Goal: Find contact information: Find contact information

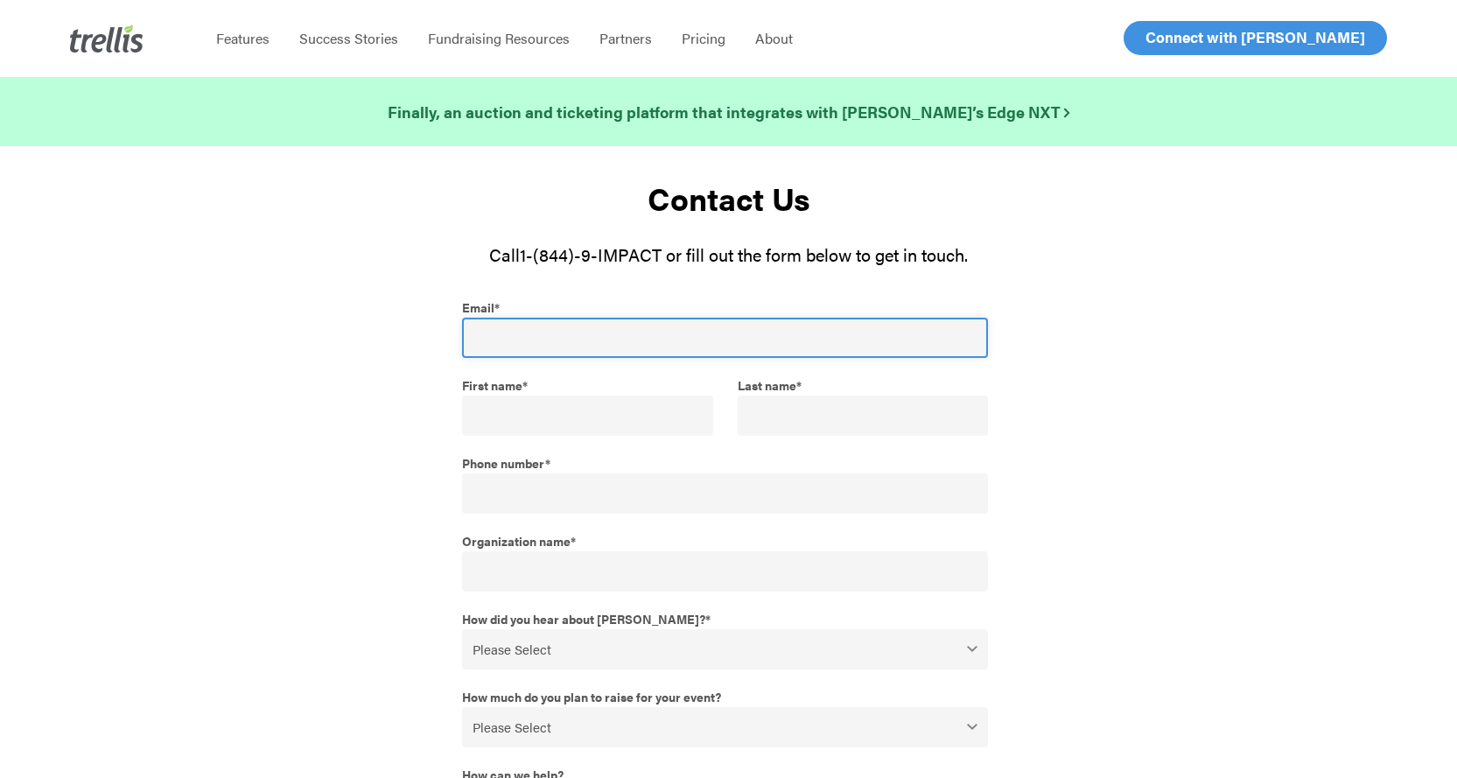
click at [613, 320] on input "Email *" at bounding box center [725, 338] width 527 height 40
type input "osam@unitedwayhpe.ca"
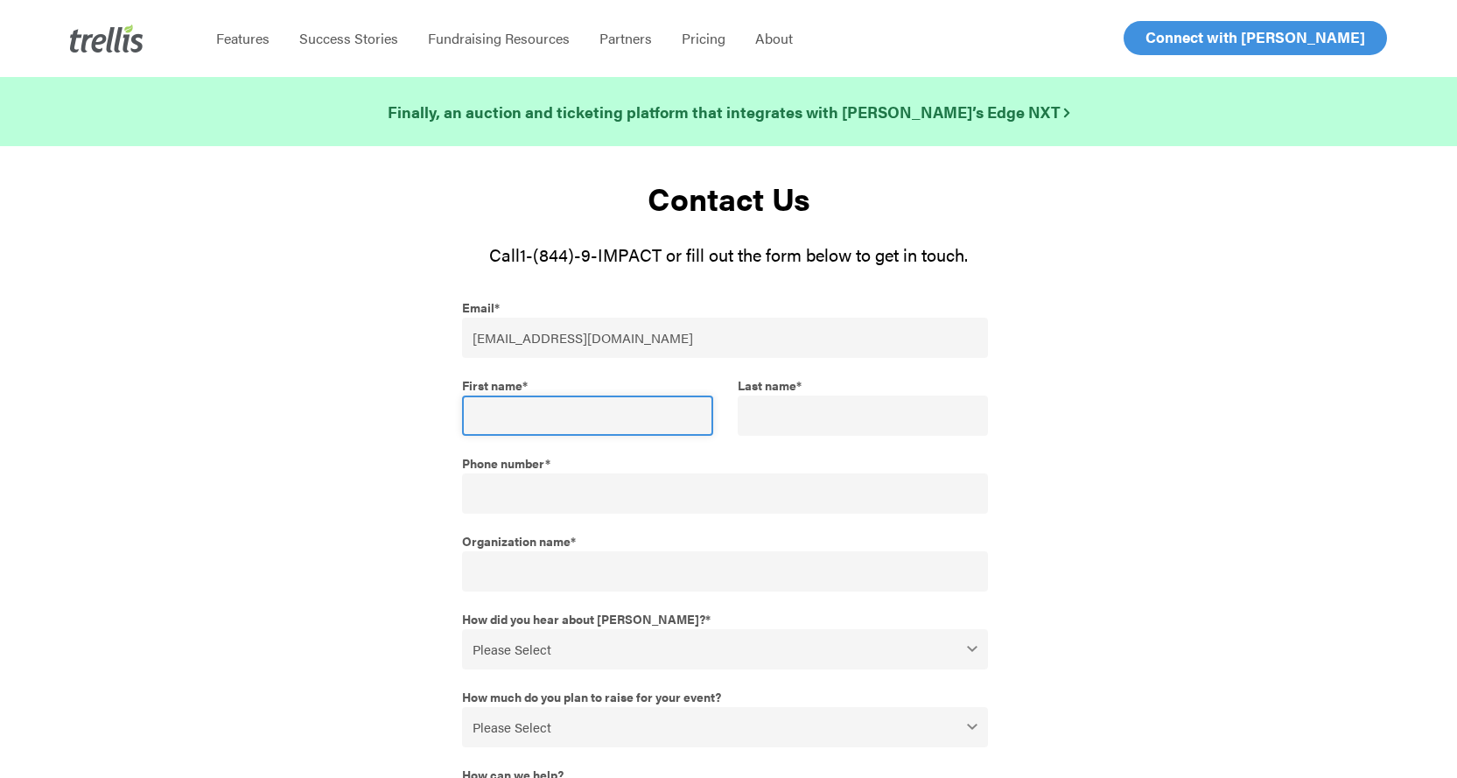
click at [558, 416] on input "First name *" at bounding box center [587, 416] width 251 height 40
type input "Oshin"
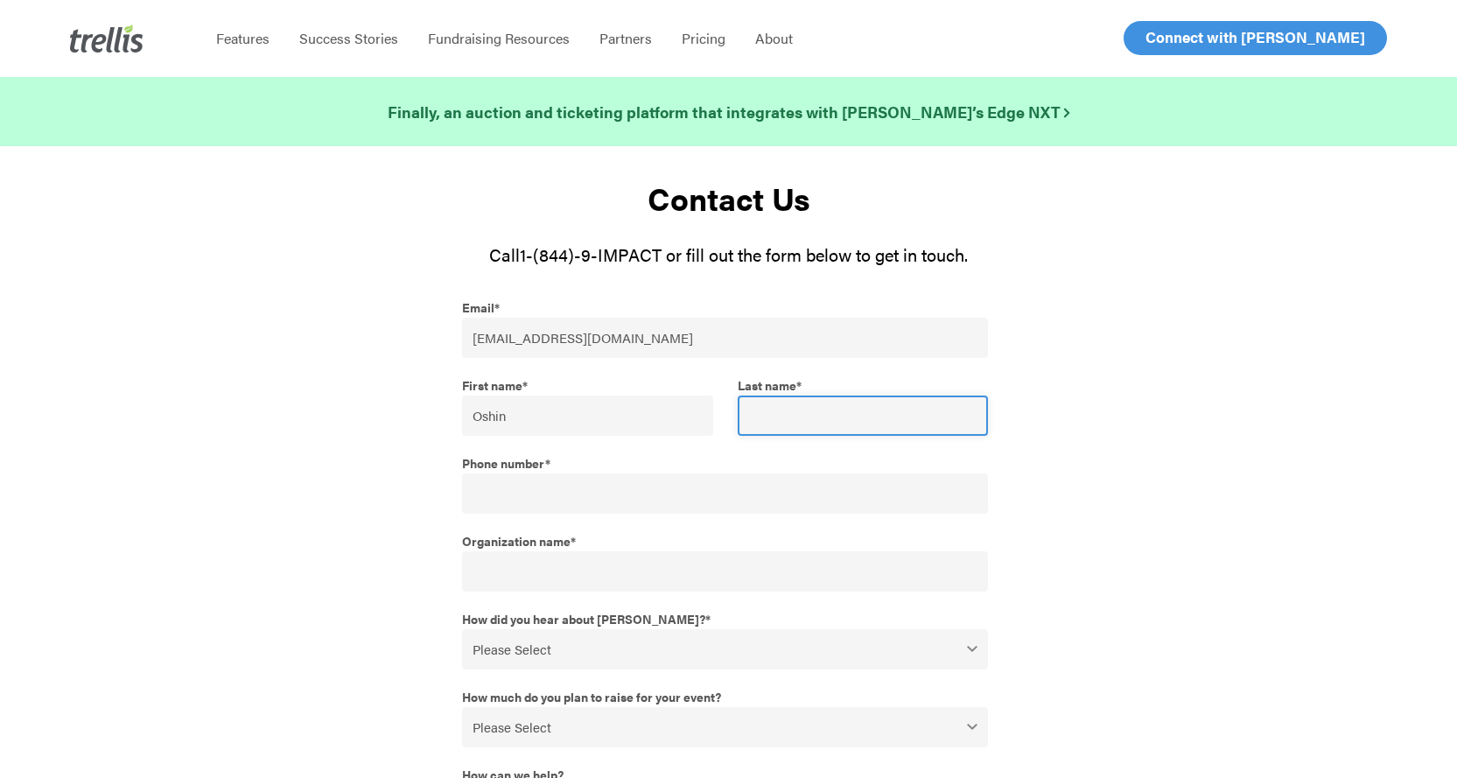
type input "Annie"
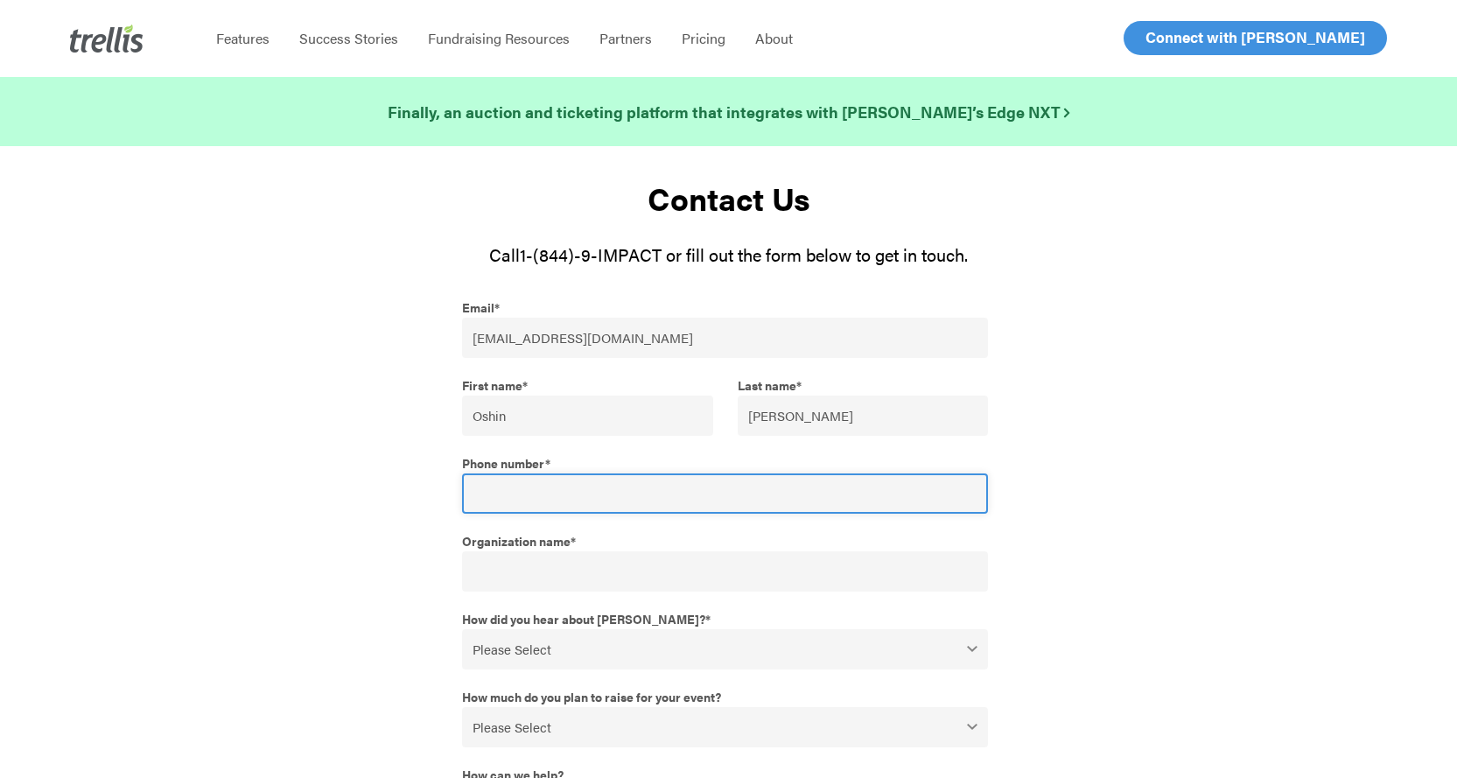
click at [579, 492] on input "Phone number *" at bounding box center [725, 493] width 527 height 40
type input "16137435003"
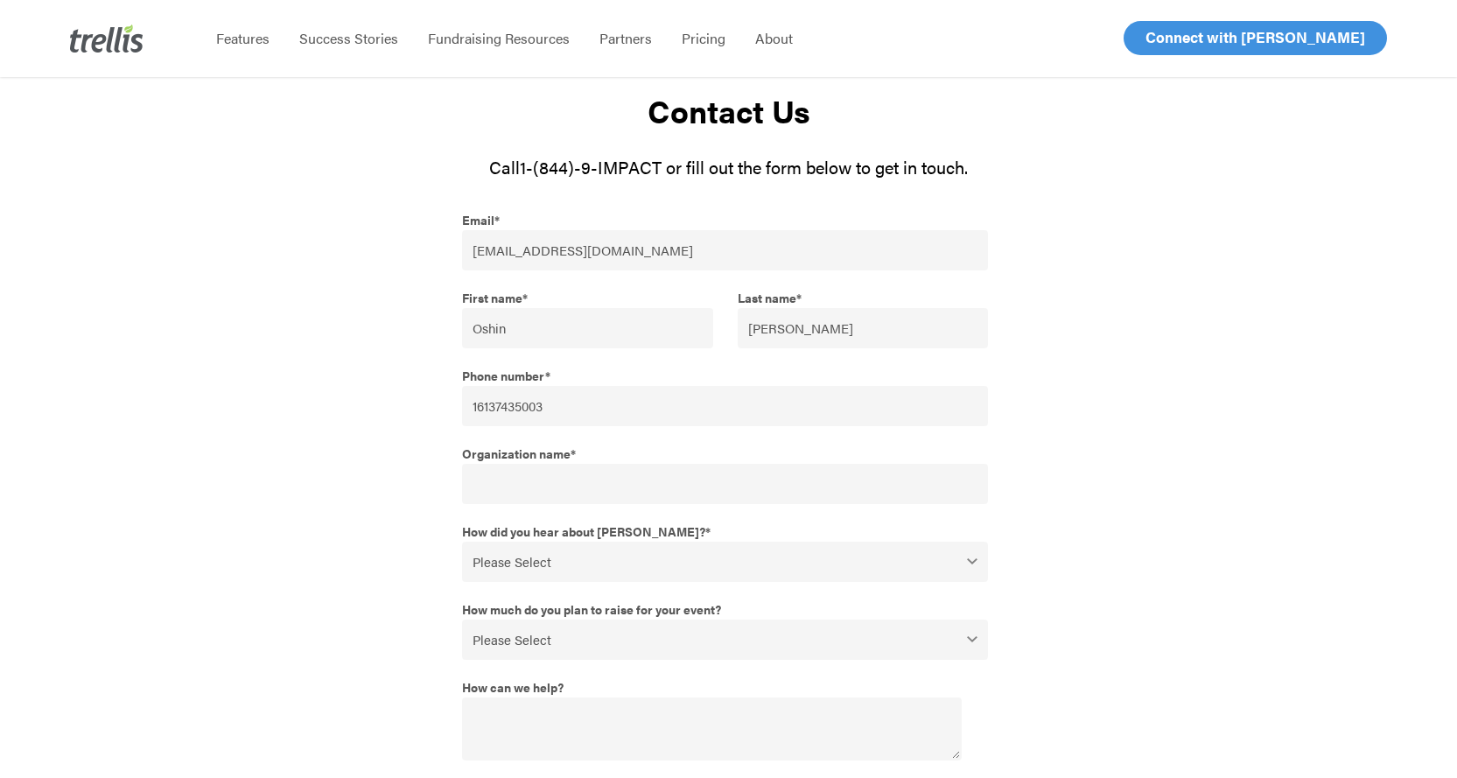
click at [571, 455] on span "*" at bounding box center [573, 448] width 5 height 28
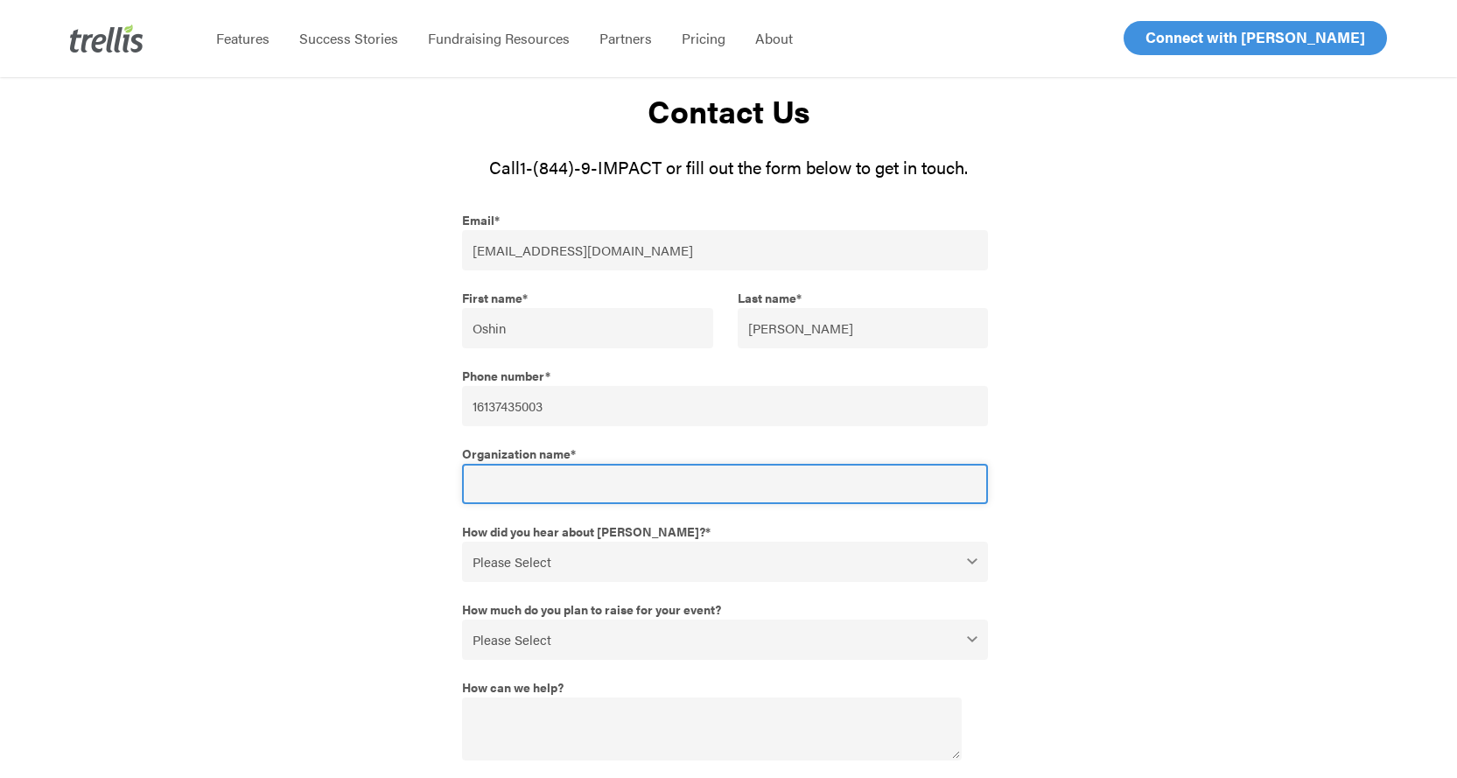
click at [571, 464] on input "Organization name *" at bounding box center [725, 484] width 527 height 40
click at [548, 490] on input "Organization name *" at bounding box center [725, 484] width 527 height 40
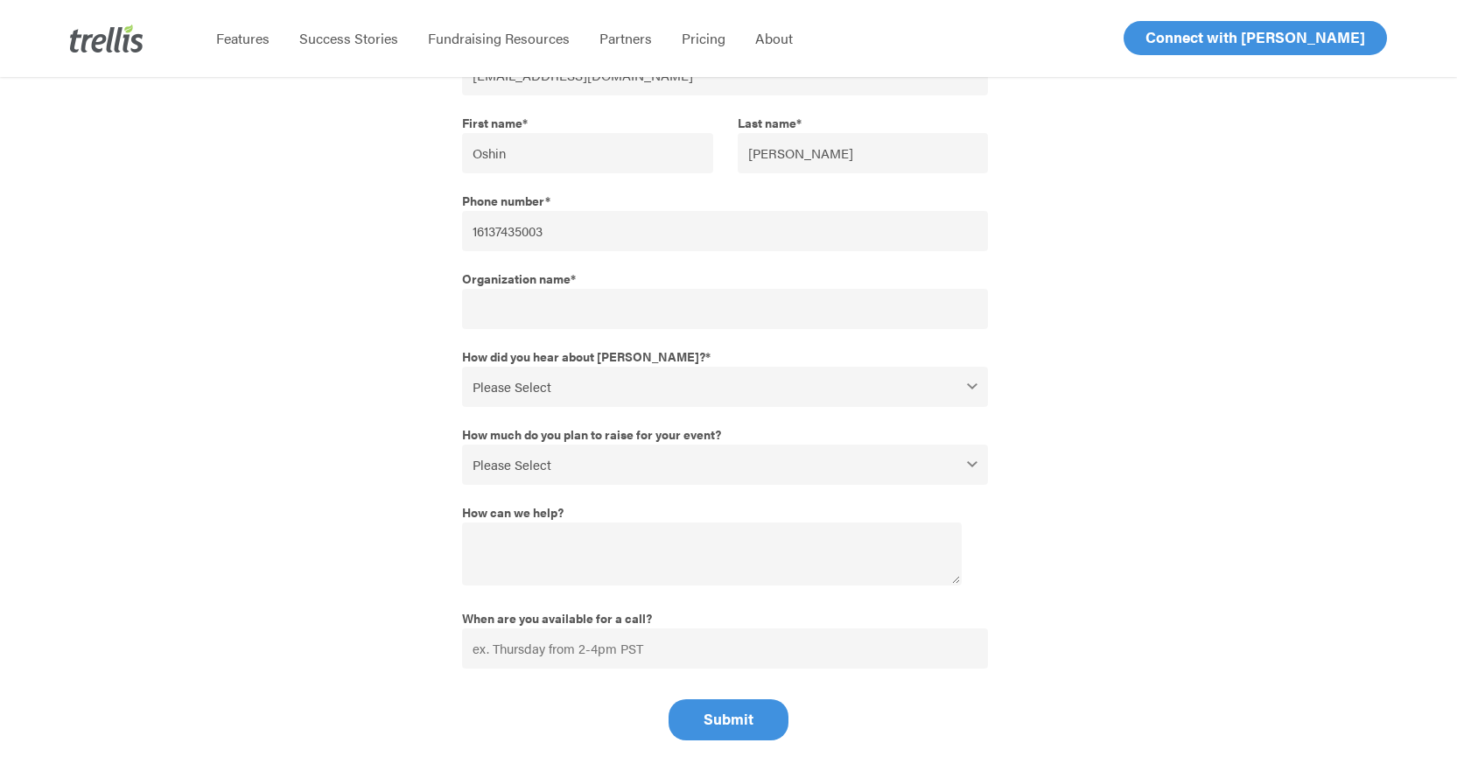
click at [607, 375] on div "How did you hear about Trellis? * Please Select Webinar or Conference Social Me…" at bounding box center [729, 374] width 534 height 65
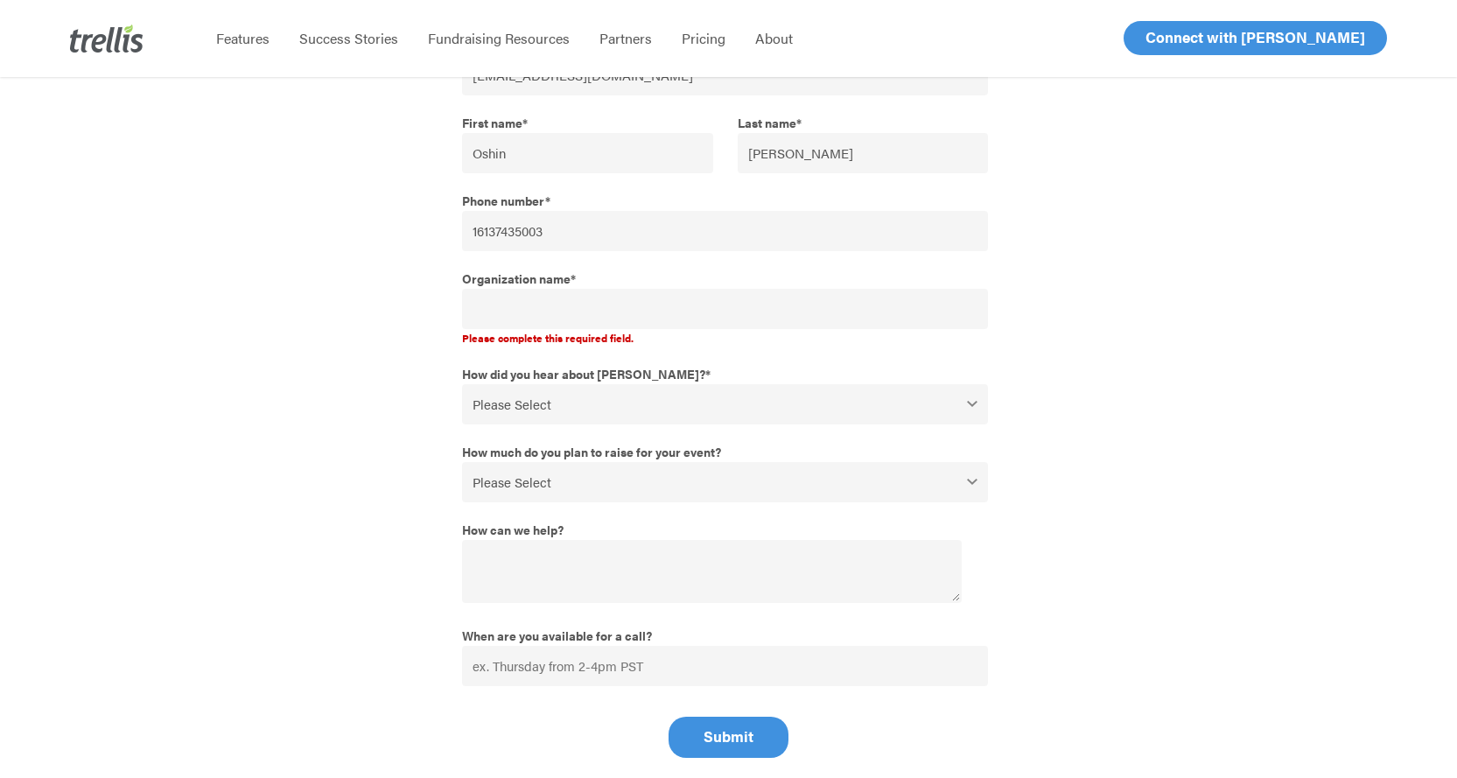
select select "I've used [PERSON_NAME] in the past"
click at [462, 384] on select "Please Select Webinar or Conference Social Media Google Search Google Ad Referr…" at bounding box center [725, 404] width 527 height 40
click at [636, 491] on select "Please Select $0 - $49,999 $50,000 - $99,999 $100,000 - $249,999 $250,000 - $49…" at bounding box center [725, 482] width 527 height 40
click at [350, 462] on div at bounding box center [311, 394] width 277 height 727
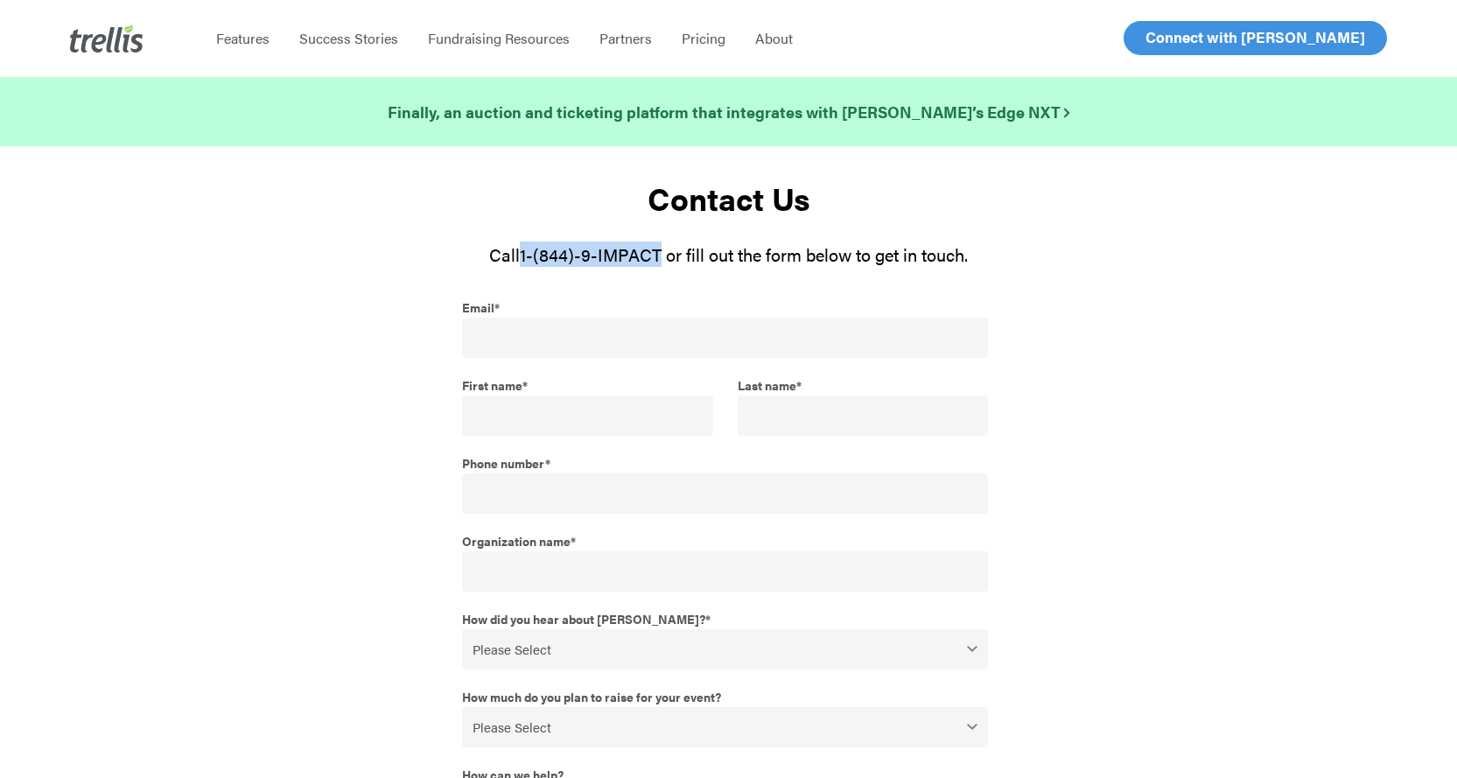
drag, startPoint x: 660, startPoint y: 254, endPoint x: 522, endPoint y: 256, distance: 137.4
click at [522, 256] on span "1-(844)-9-IMPACT or fill out the form below to get in touch." at bounding box center [744, 254] width 448 height 25
copy span "1-(844)-9-IMPACT"
click at [257, 352] on div at bounding box center [311, 648] width 277 height 710
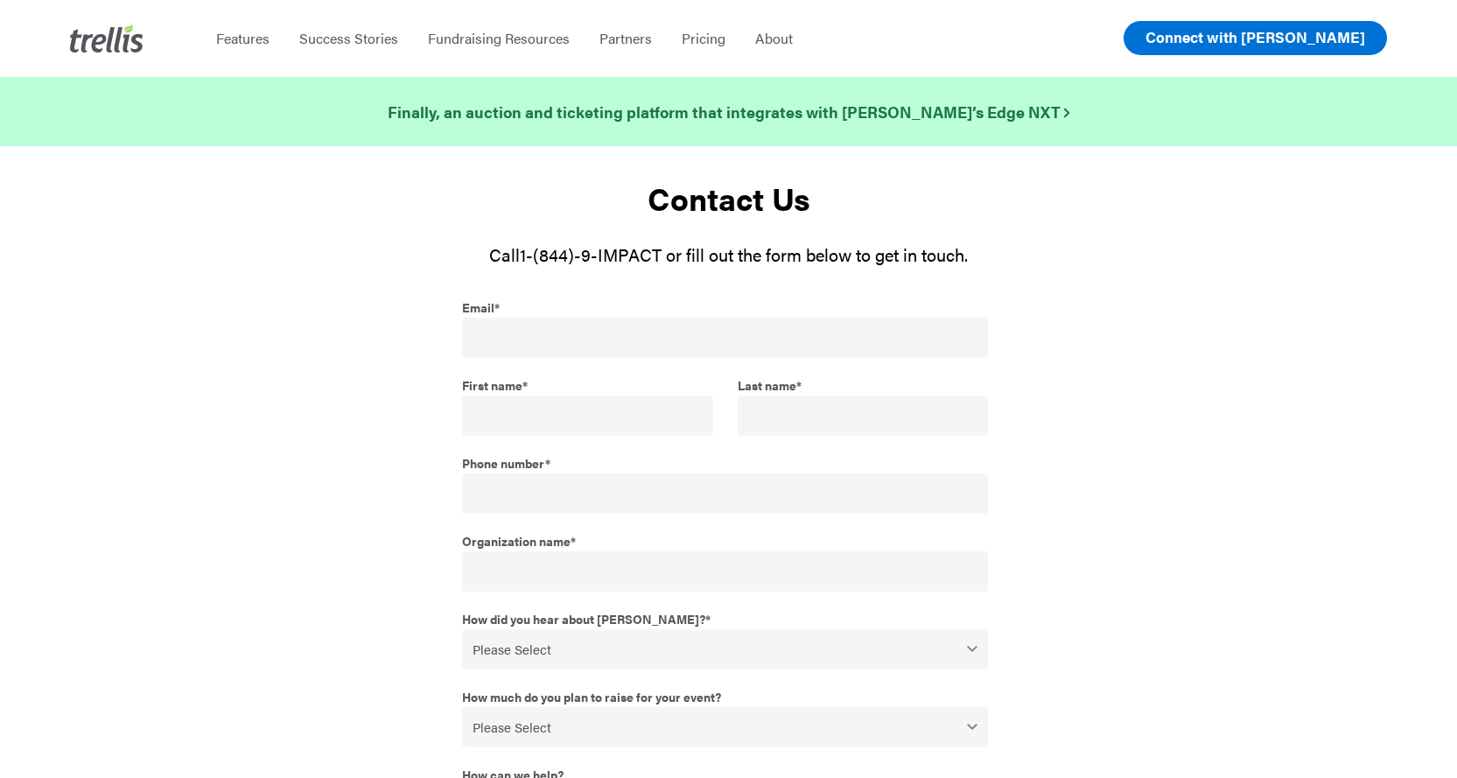
click at [1293, 53] on link "Connect with [PERSON_NAME]" at bounding box center [1255, 38] width 263 height 34
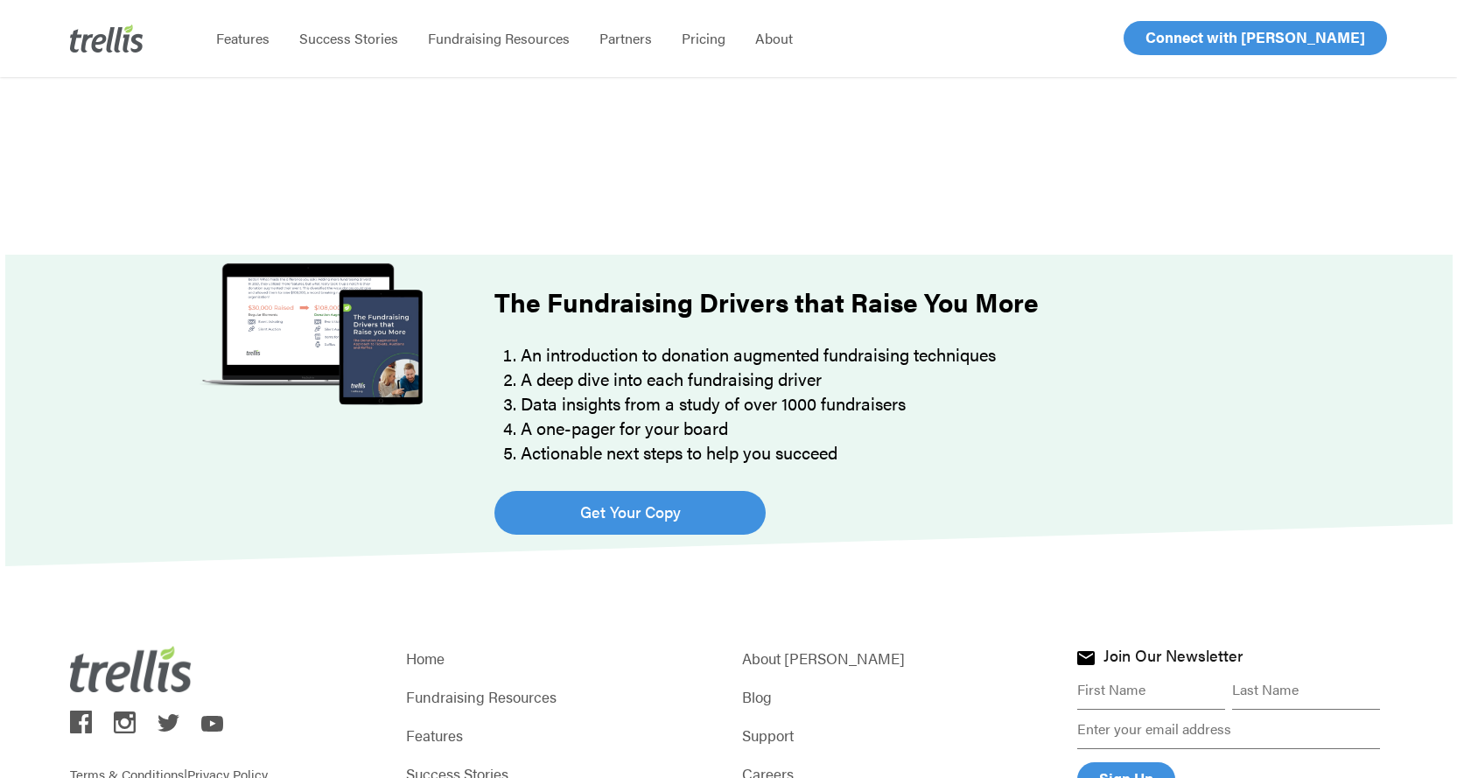
scroll to position [1280, 0]
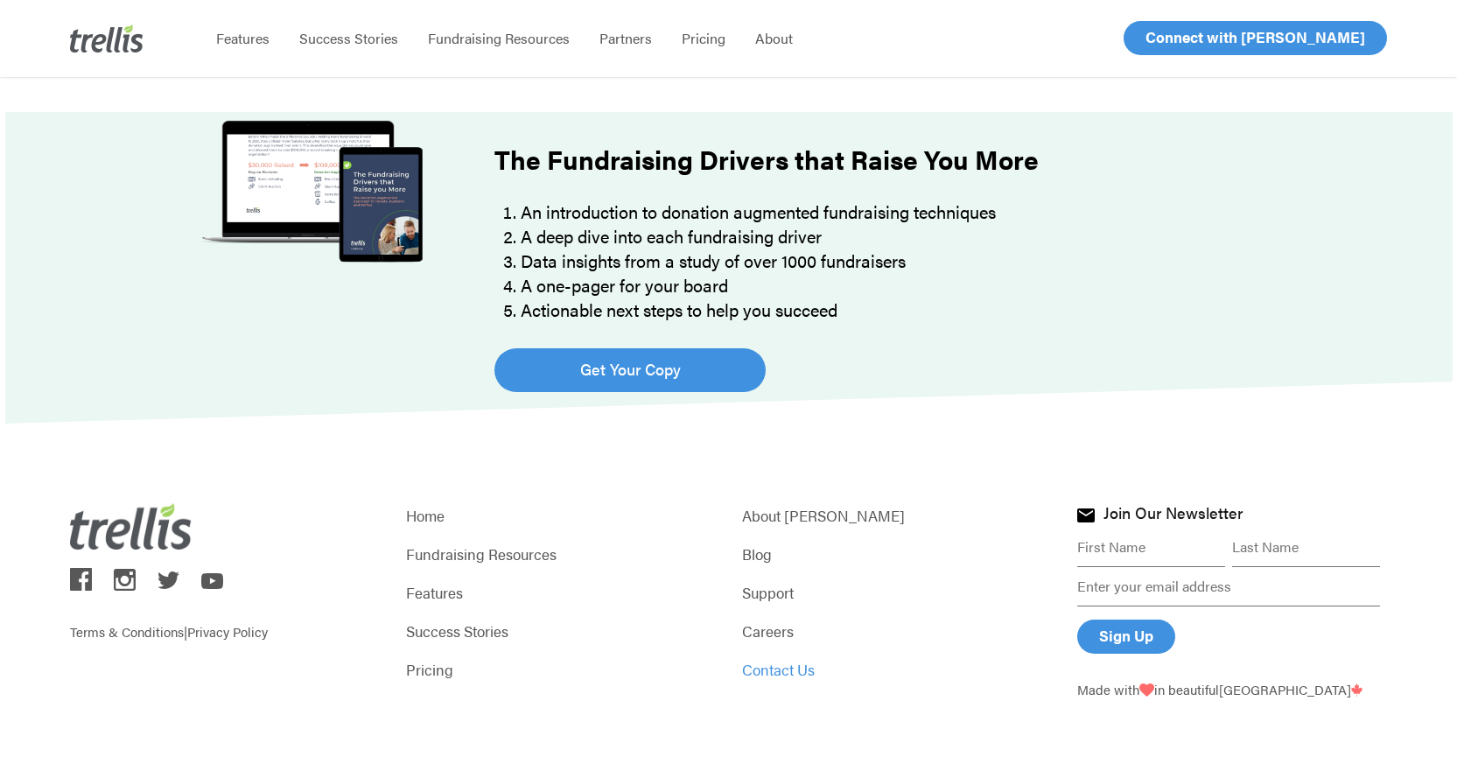
click at [802, 672] on link "Contact Us" at bounding box center [897, 669] width 310 height 25
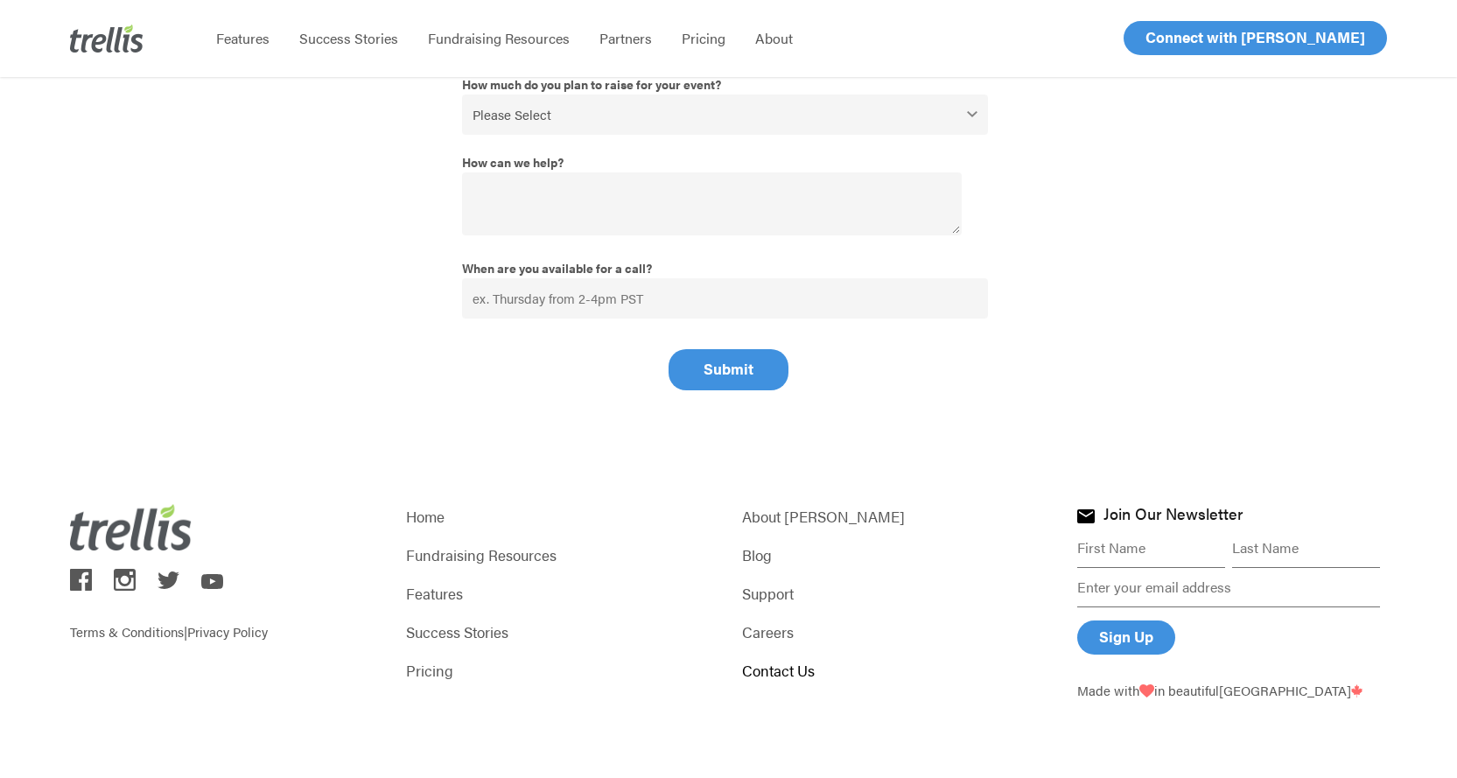
scroll to position [613, 0]
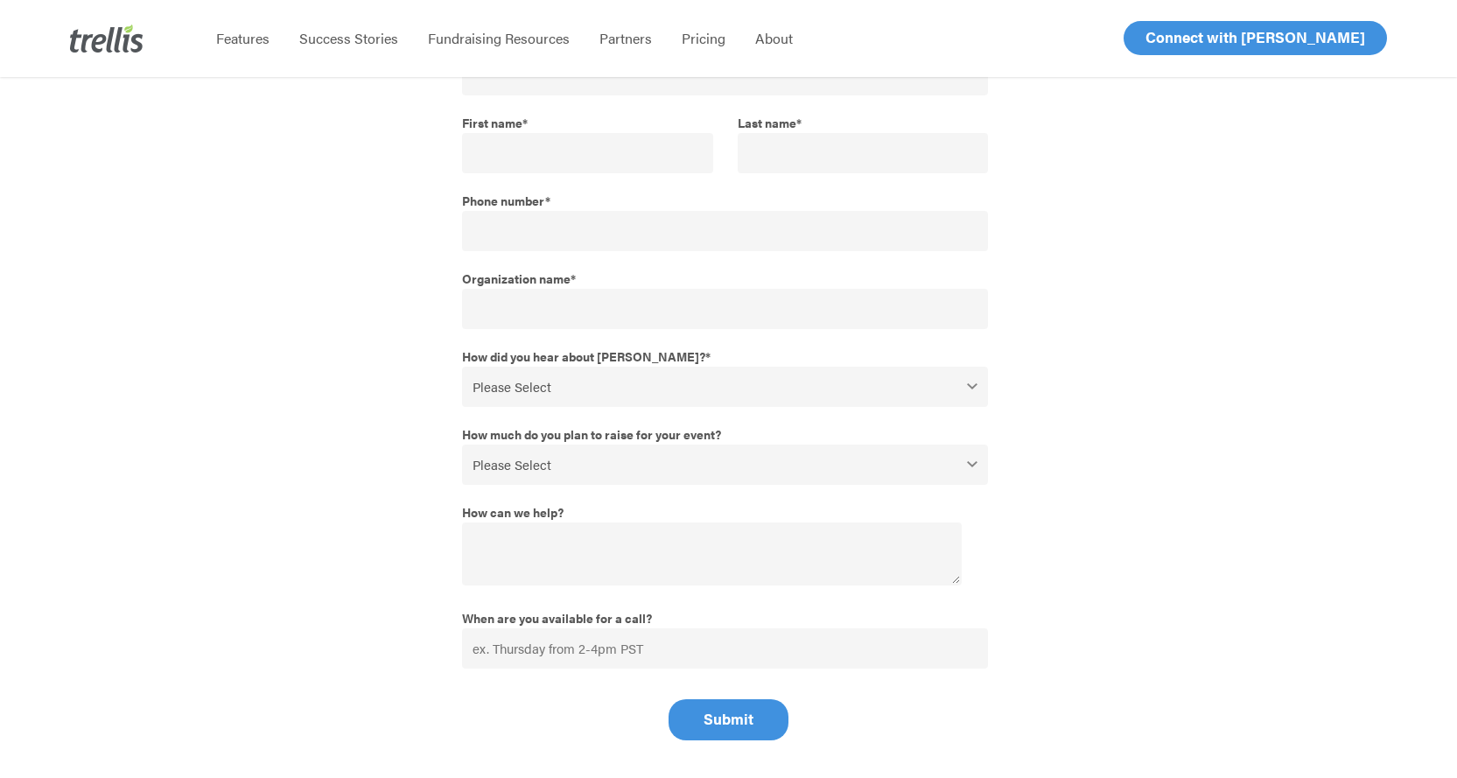
scroll to position [350, 0]
